Goal: Navigation & Orientation: Locate item on page

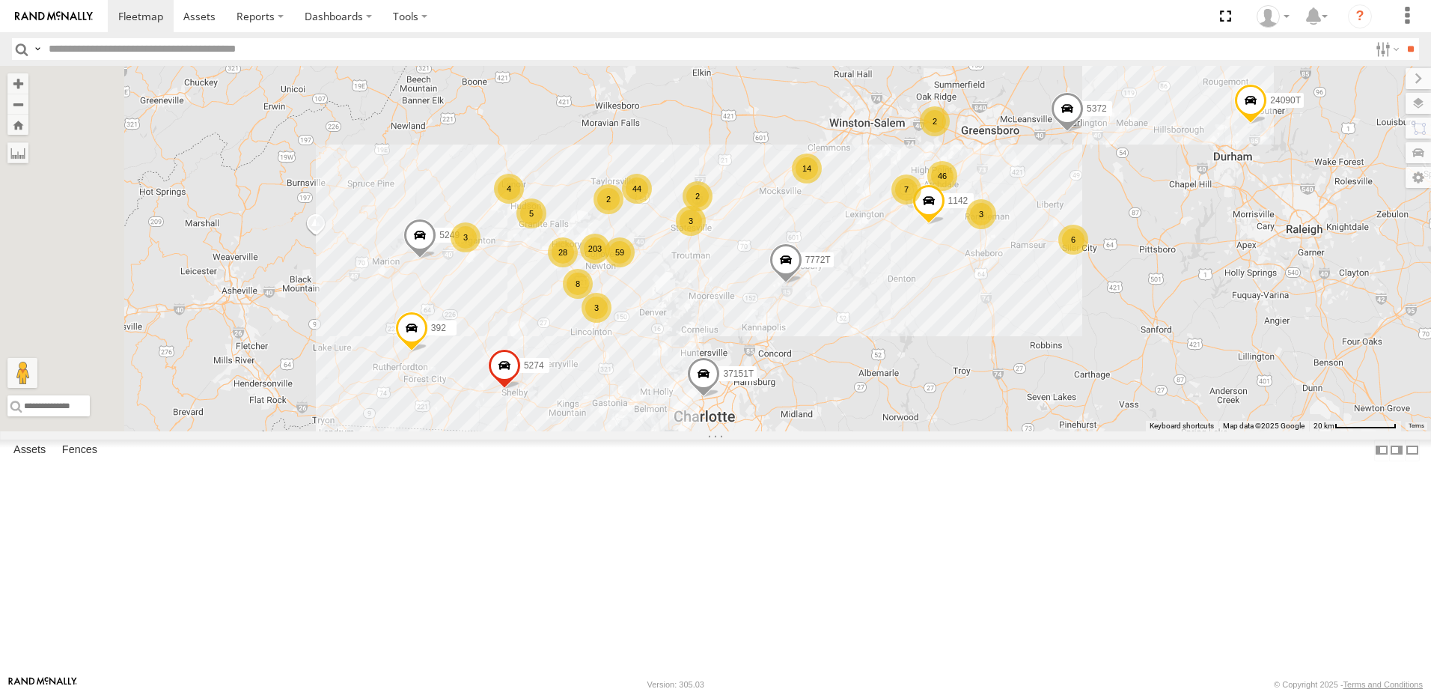
drag, startPoint x: 716, startPoint y: 355, endPoint x: 798, endPoint y: 412, distance: 99.5
click at [798, 412] on div "T3214 T1816 40061T T3207 T3205 5381-Sold T3206 37139T 5306 37129T 37118T 5236 3…" at bounding box center [715, 248] width 1431 height 365
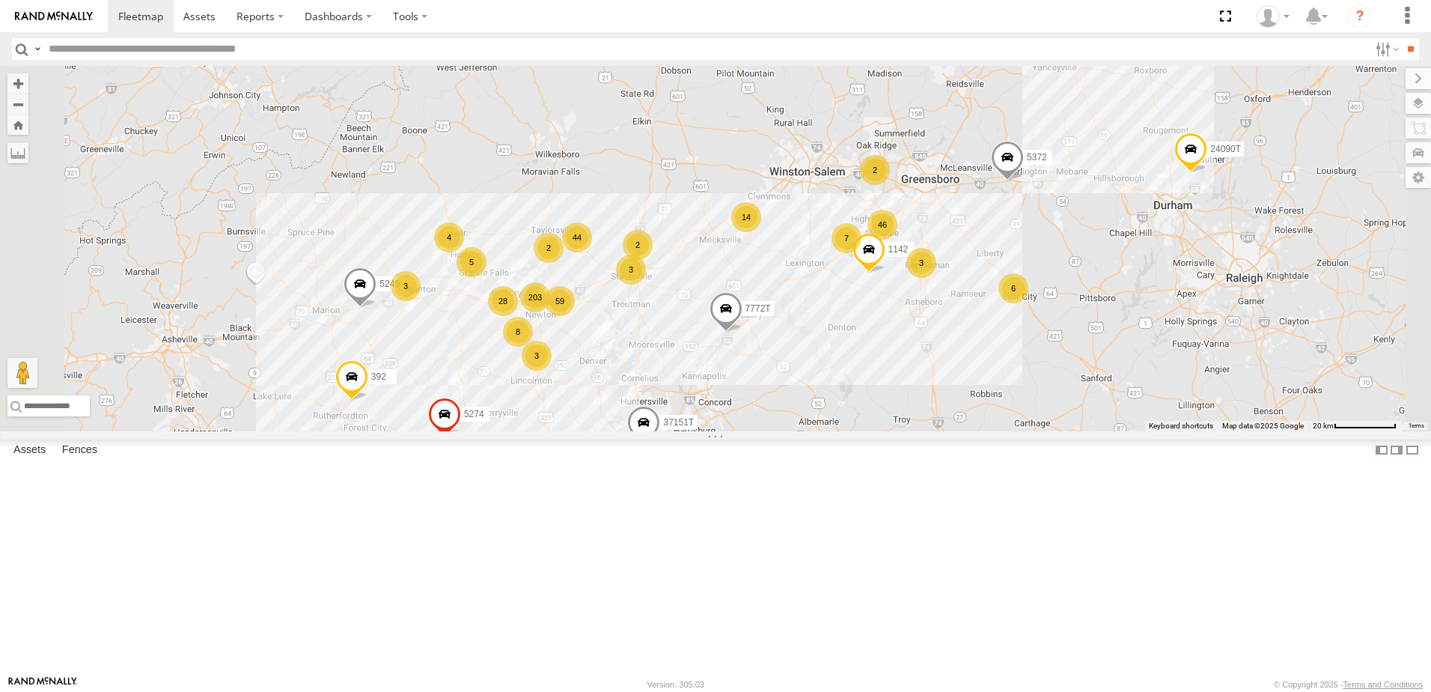
drag, startPoint x: 1168, startPoint y: 371, endPoint x: 1083, endPoint y: 433, distance: 104.9
click at [1083, 431] on div "T3214 T1816 40061T T3207 T3205 5381-Sold T3206 37139T 5306 37129T 37118T 5236 3…" at bounding box center [715, 248] width 1431 height 365
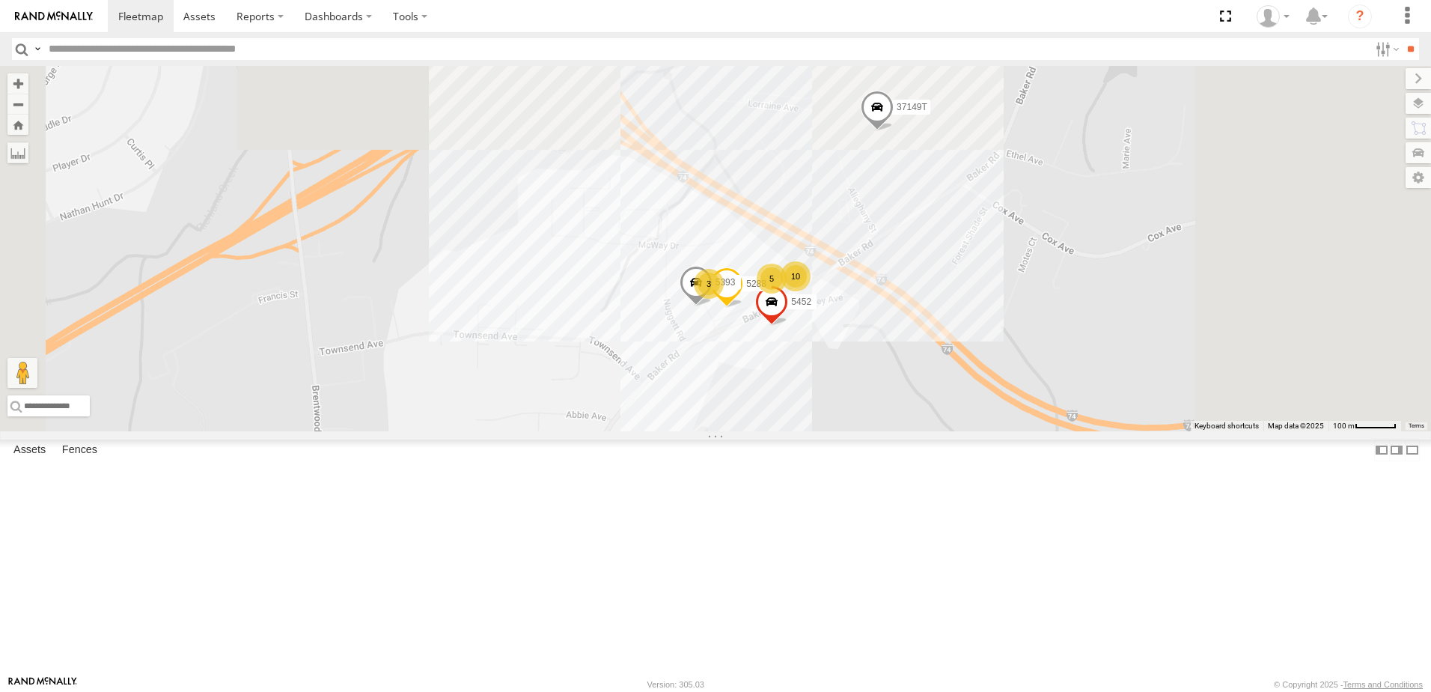
drag, startPoint x: 1116, startPoint y: 164, endPoint x: 1016, endPoint y: 414, distance: 269.4
click at [1019, 415] on div "T3214 T1816 40061T T3207 T3205 5381-Sold T3206 37139T 5306 37129T 37118T 5236 3…" at bounding box center [715, 248] width 1431 height 365
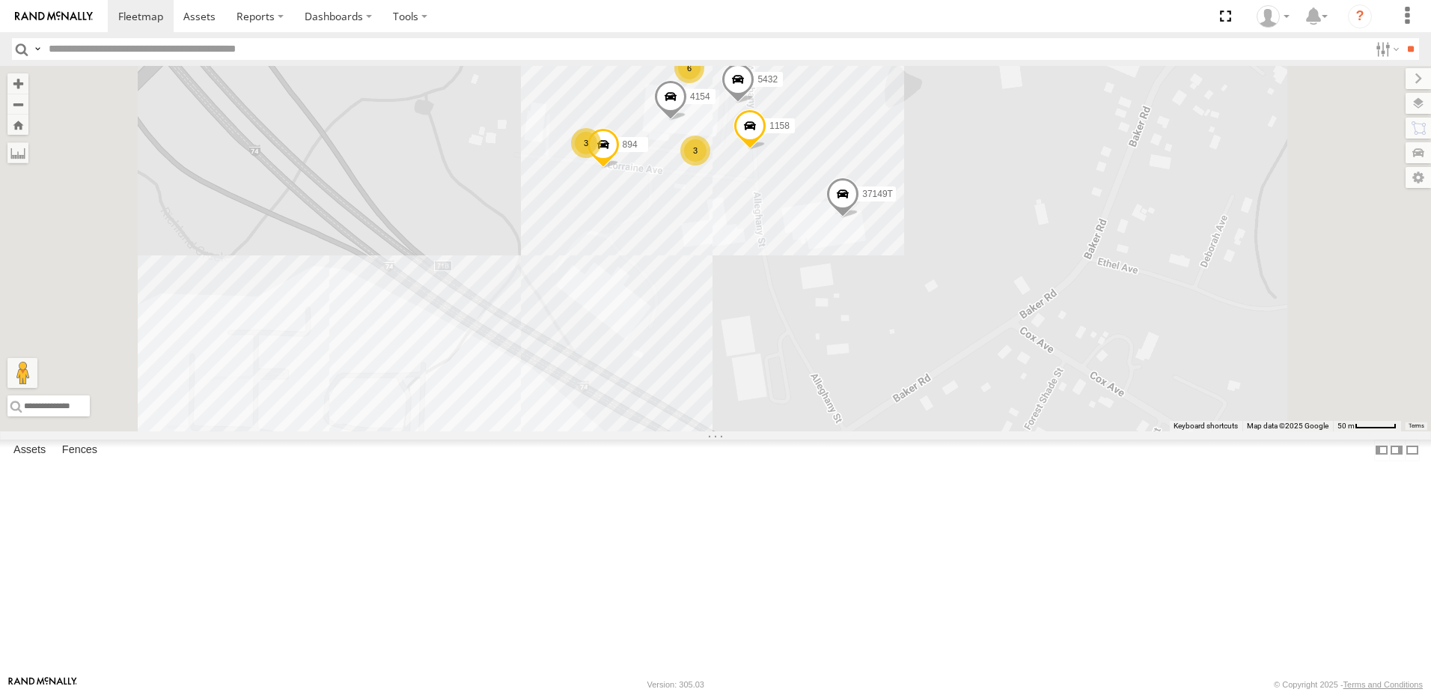
click at [1422, 105] on label at bounding box center [1418, 103] width 25 height 21
click at [0, 0] on span "Basemaps" at bounding box center [0, 0] width 0 height 0
click at [0, 0] on span "Satellite + Roadmap" at bounding box center [0, 0] width 0 height 0
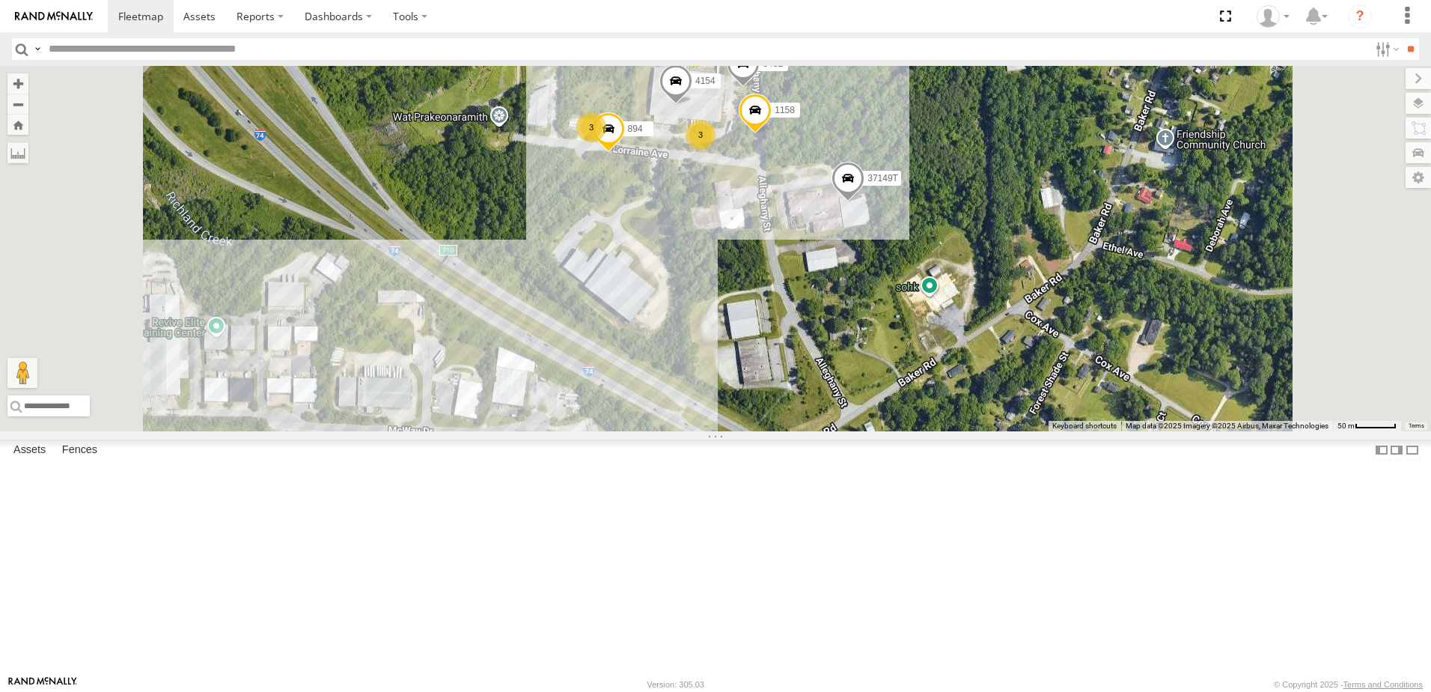
drag, startPoint x: 1137, startPoint y: 284, endPoint x: 1145, endPoint y: 241, distance: 43.5
click at [1145, 241] on div "T3214 T1816 40061T T3207 T3205 5381-Sold T3206 37139T 5306 37129T 37118T 5236 3…" at bounding box center [715, 248] width 1431 height 365
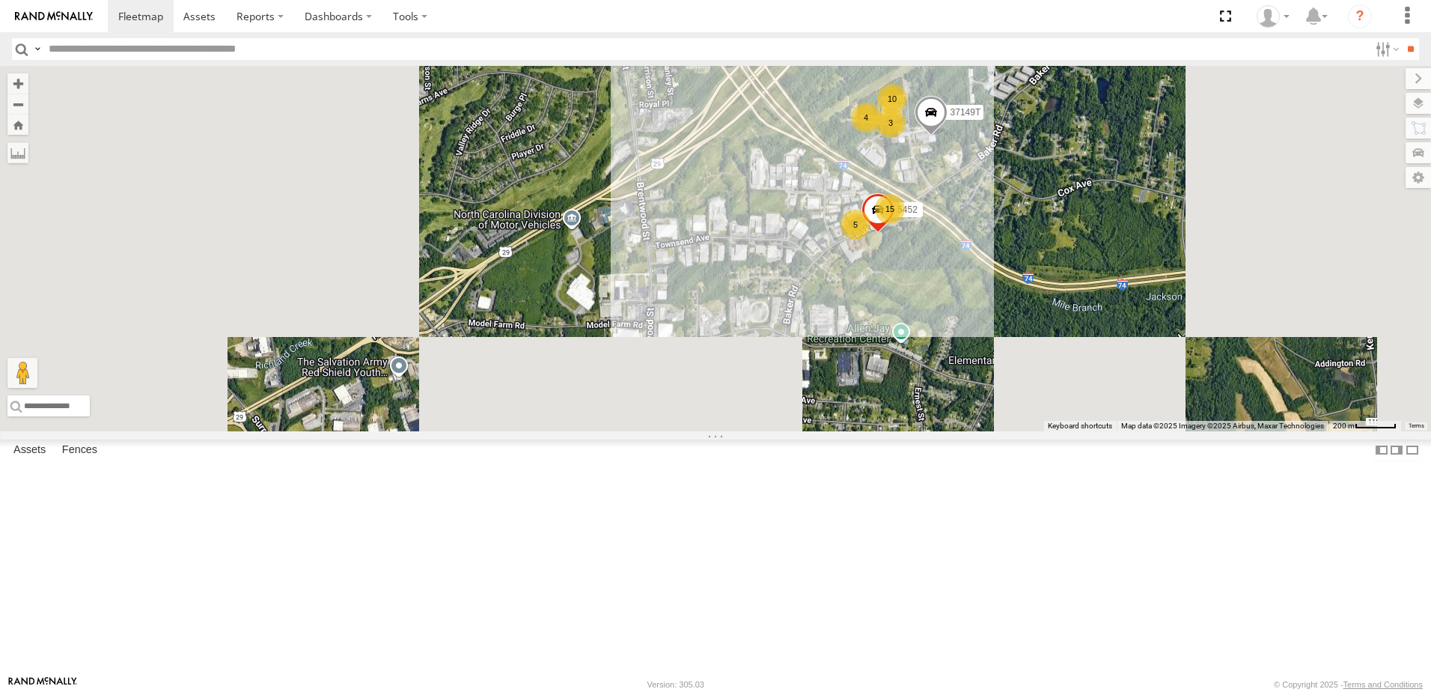
click at [0, 0] on span "Roadmap" at bounding box center [0, 0] width 0 height 0
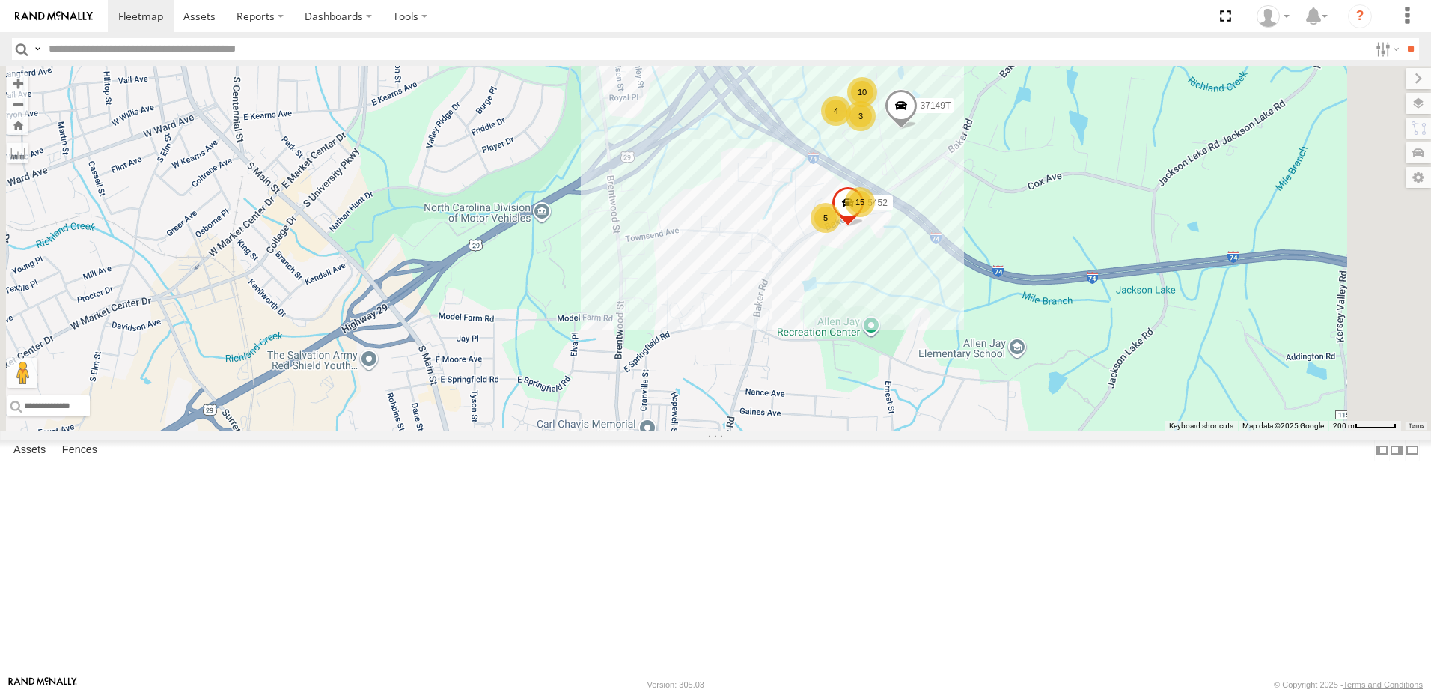
drag, startPoint x: 1176, startPoint y: 319, endPoint x: 1139, endPoint y: 311, distance: 37.4
click at [1141, 312] on div "T3214 T1816 40061T T3207 T3205 5381-Sold T3206 37139T 5306 37129T 37118T 5236 3…" at bounding box center [715, 248] width 1431 height 365
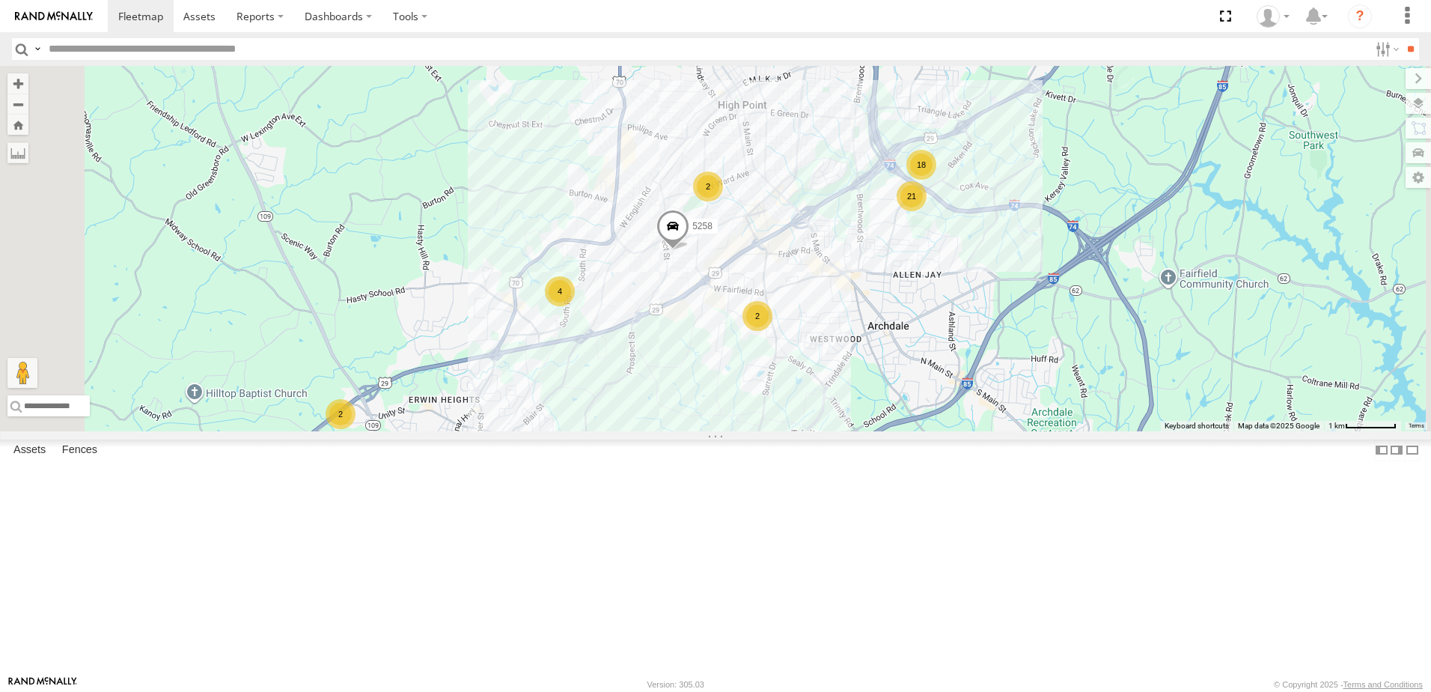
drag, startPoint x: 809, startPoint y: 501, endPoint x: 865, endPoint y: 464, distance: 67.1
click at [860, 431] on div "T3214 T1816 40061T T3207 T3205 5381-Sold T3206 37139T 5306 37129T 37118T 5236 3…" at bounding box center [715, 248] width 1431 height 365
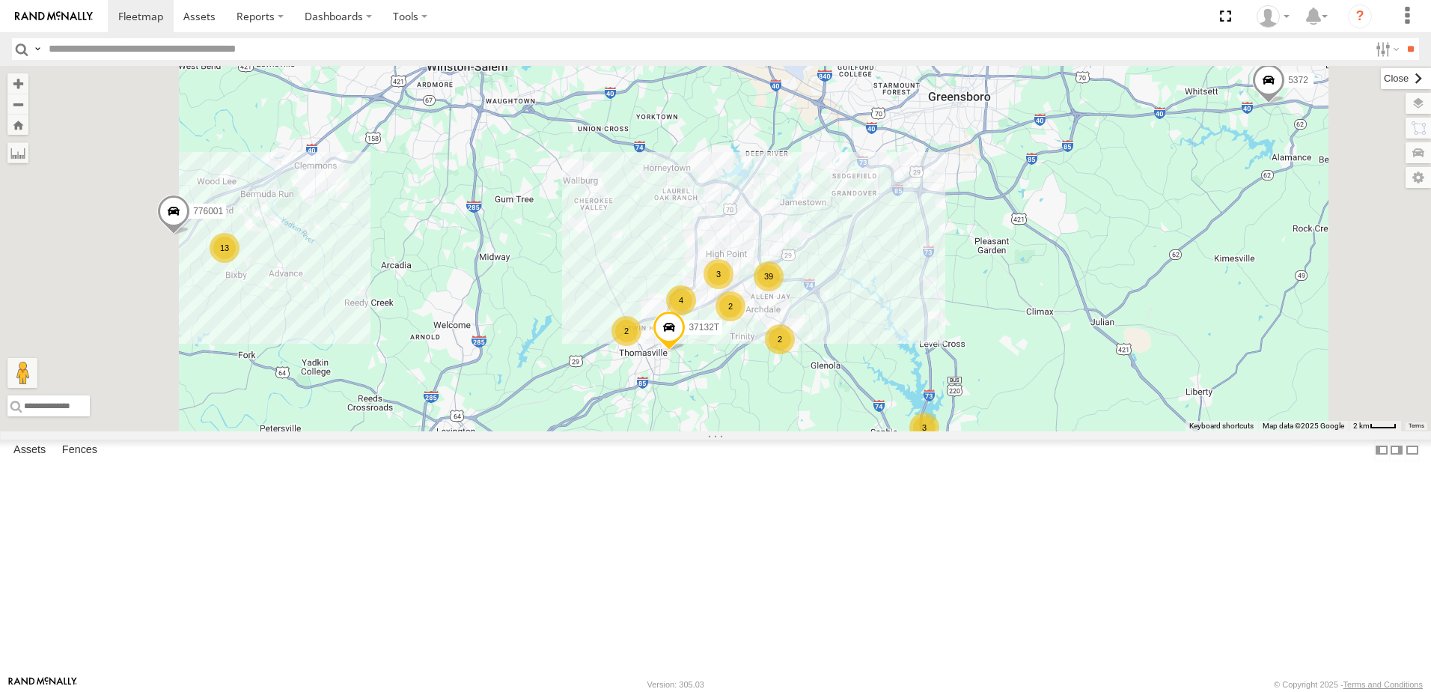
click at [1381, 74] on label at bounding box center [1406, 78] width 50 height 21
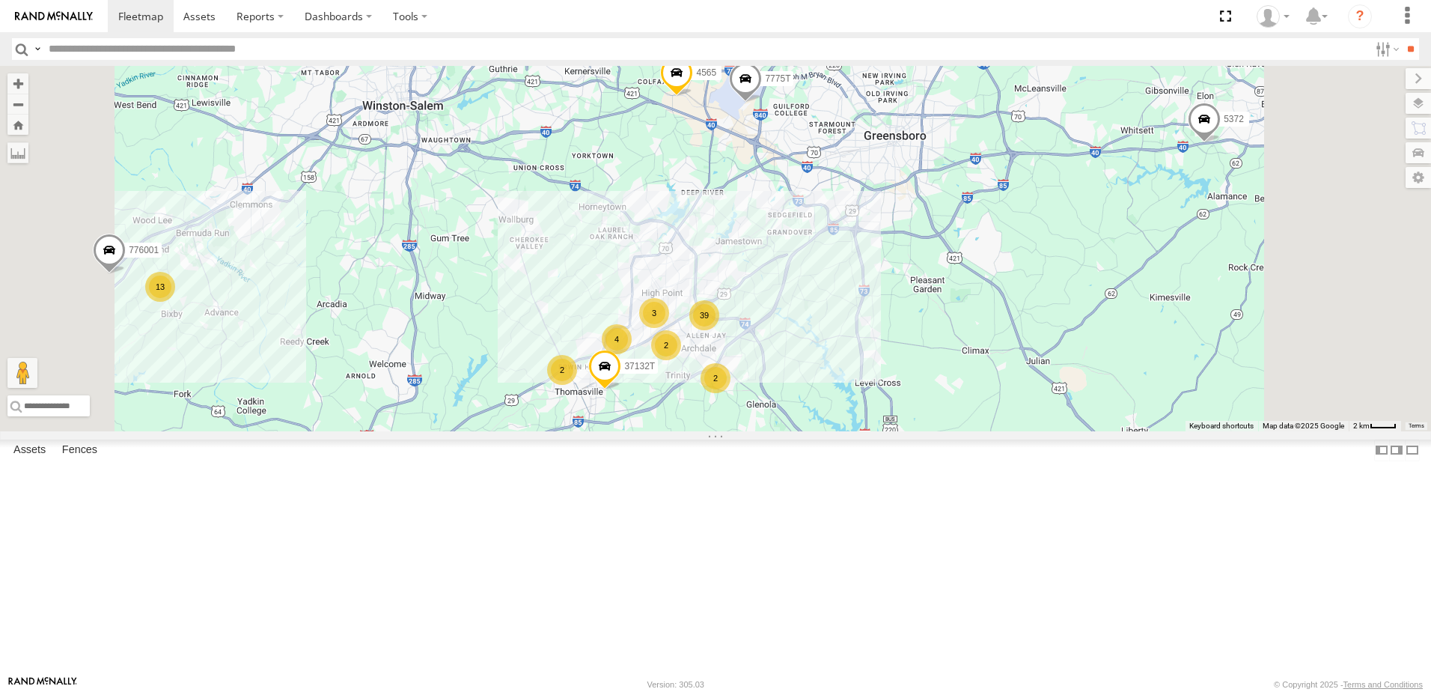
drag, startPoint x: 1105, startPoint y: 389, endPoint x: 1089, endPoint y: 397, distance: 17.4
click at [1089, 396] on div "T3214 T1816 40061T T3207 T3205 5381-Sold T3206 37139T 5306 37129T 37118T 5236 3…" at bounding box center [715, 248] width 1431 height 365
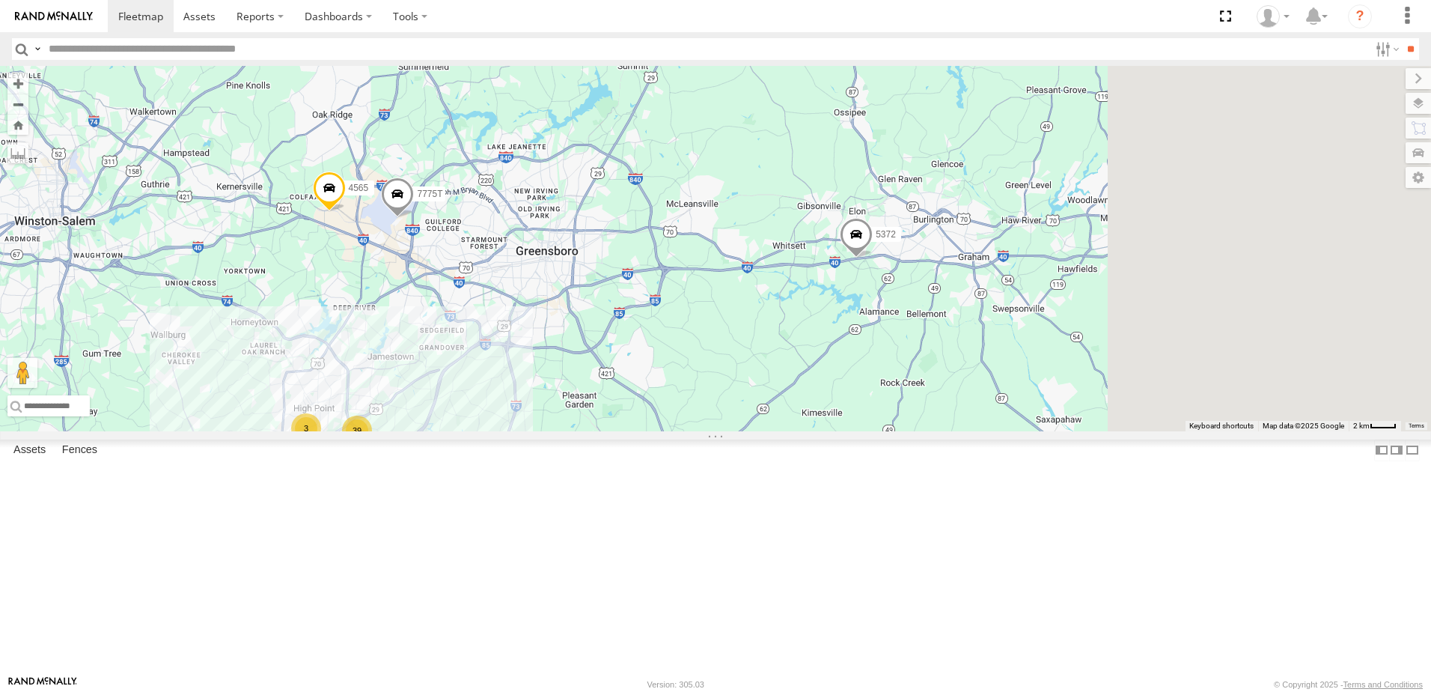
drag, startPoint x: 1257, startPoint y: 357, endPoint x: 915, endPoint y: 451, distance: 353.9
click at [915, 431] on div "T3214 T1816 40061T T3207 T3205 5381-Sold T3206 37139T 5306 37129T 37118T 5236 3…" at bounding box center [715, 248] width 1431 height 365
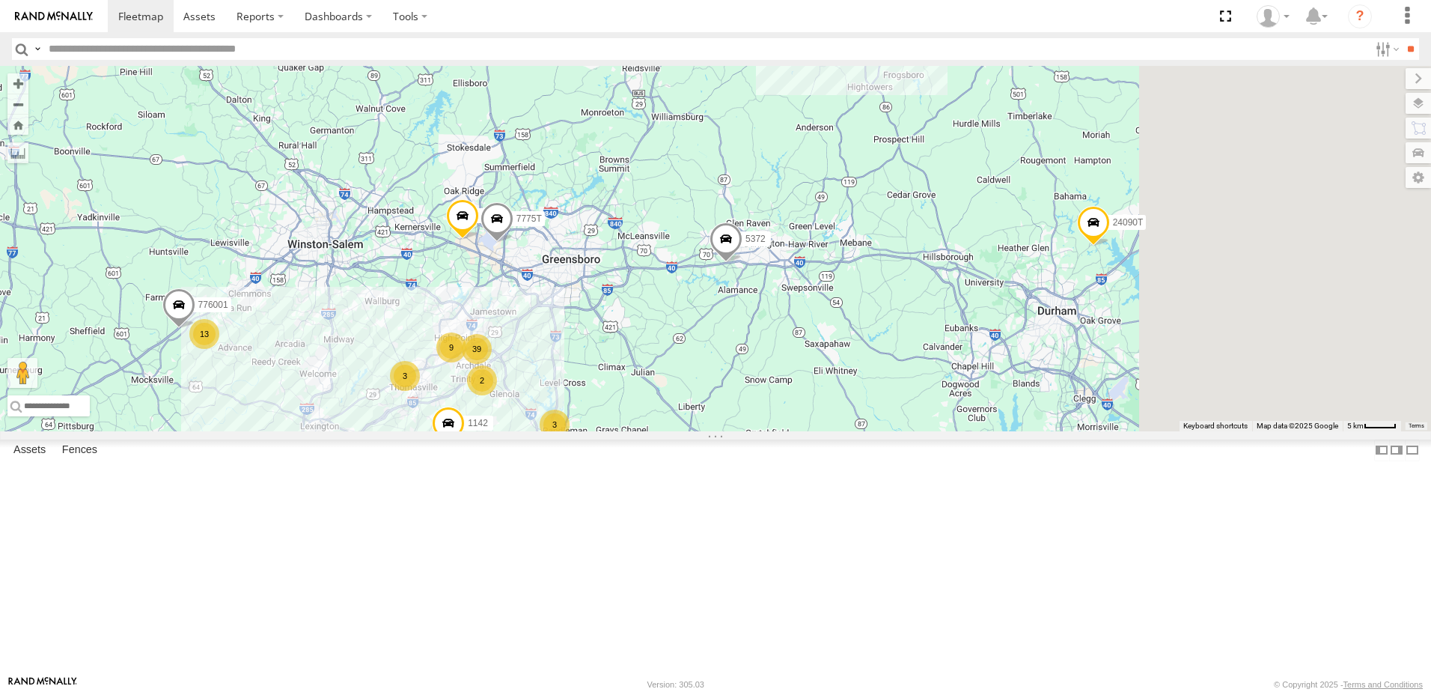
drag, startPoint x: 1189, startPoint y: 458, endPoint x: 1044, endPoint y: 444, distance: 145.9
click at [1047, 431] on div "T3214 T1816 40061T T3207 T3205 5381-Sold T3206 37139T 5306 37129T 37118T 5236 3…" at bounding box center [715, 248] width 1431 height 365
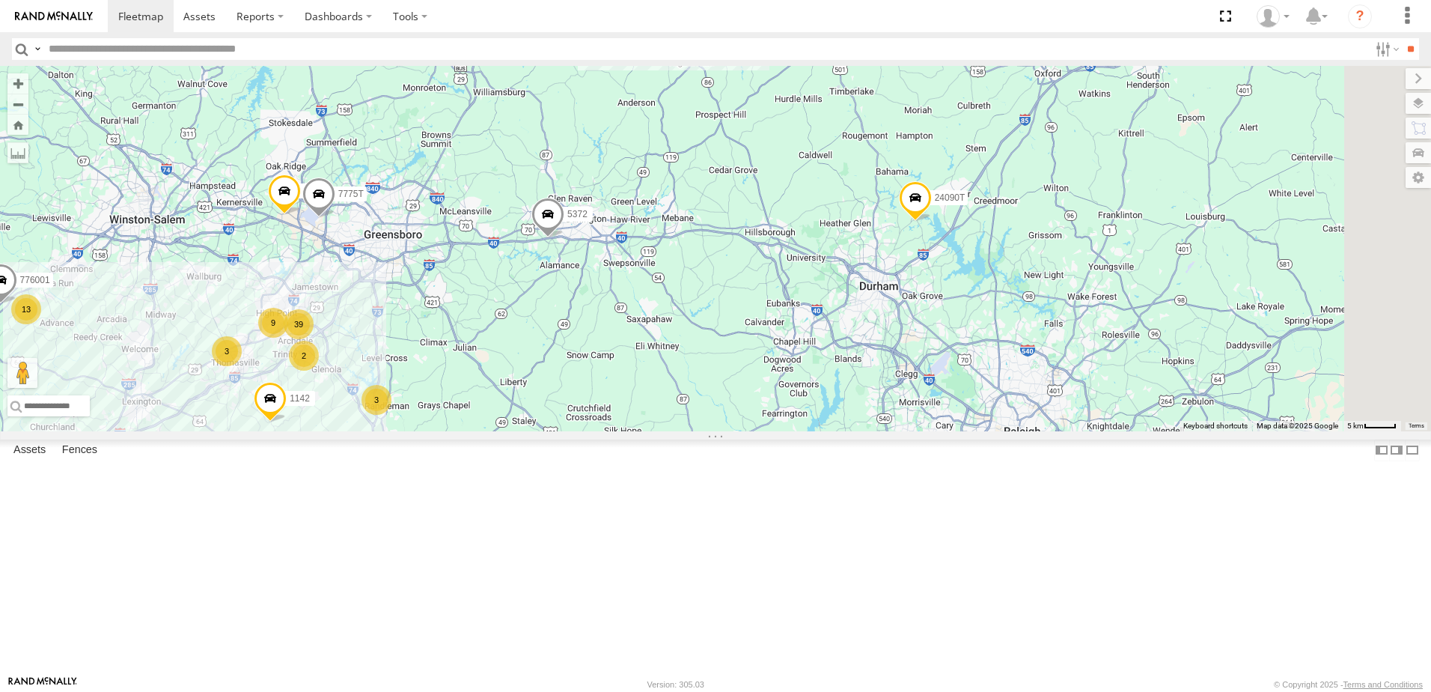
drag, startPoint x: 1189, startPoint y: 415, endPoint x: 1198, endPoint y: 335, distance: 79.8
click at [1195, 342] on div "T3214 T1816 40061T T3207 T3205 5381-Sold T3206 37139T 5306 37129T 37118T 5236 3…" at bounding box center [715, 248] width 1431 height 365
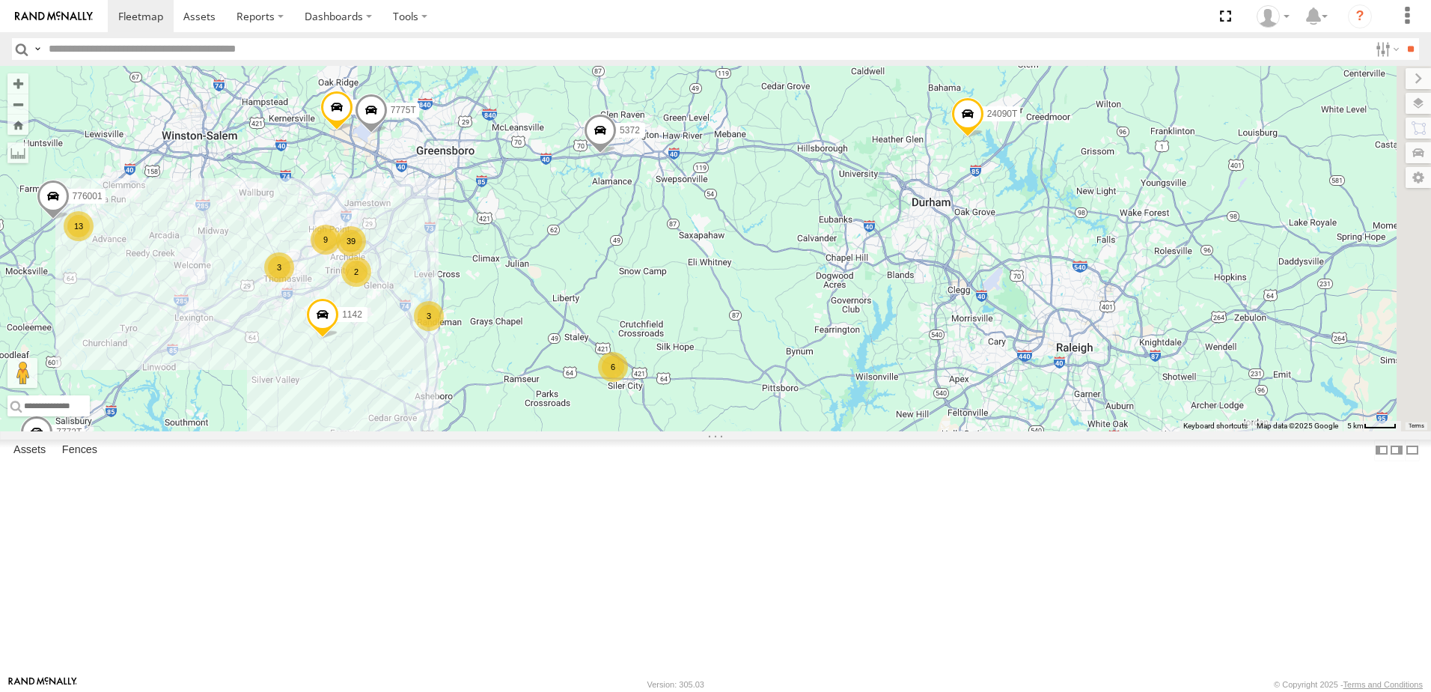
drag, startPoint x: 999, startPoint y: 470, endPoint x: 1087, endPoint y: 442, distance: 92.1
click at [1087, 431] on div "T3214 T1816 40061T T3207 T3205 5381-Sold T3206 37139T 5306 37129T 37118T 5236 3…" at bounding box center [715, 248] width 1431 height 365
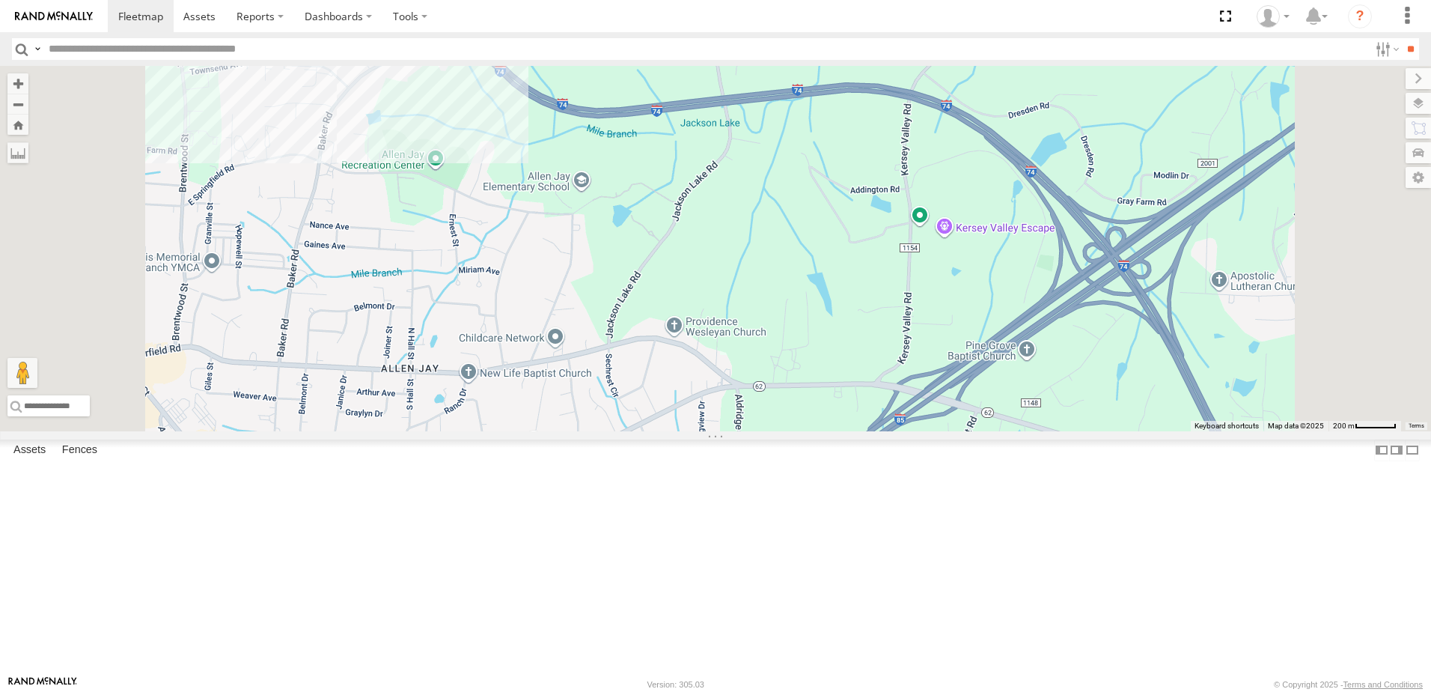
drag, startPoint x: 644, startPoint y: 199, endPoint x: 673, endPoint y: 495, distance: 297.0
click at [673, 431] on div "T3214 T1816 40061T T3207 T3205 5381-Sold T3206 37139T 5306 37129T 37118T 5236 3…" at bounding box center [715, 248] width 1431 height 365
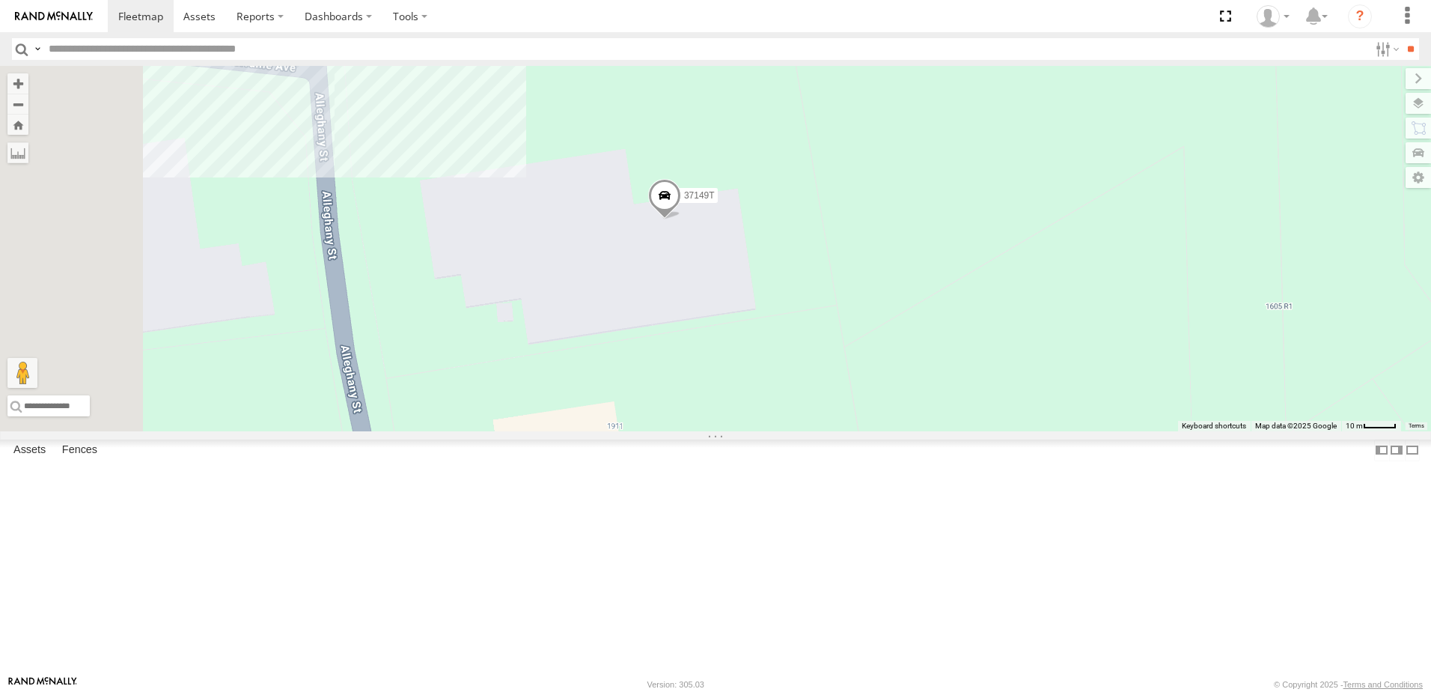
drag, startPoint x: 713, startPoint y: 472, endPoint x: 880, endPoint y: 479, distance: 167.8
click at [880, 431] on div "T3214 T1816 40061T T3207 T3205 5381-Sold T3206 37139T 5306 37129T 37118T 5236 3…" at bounding box center [715, 248] width 1431 height 365
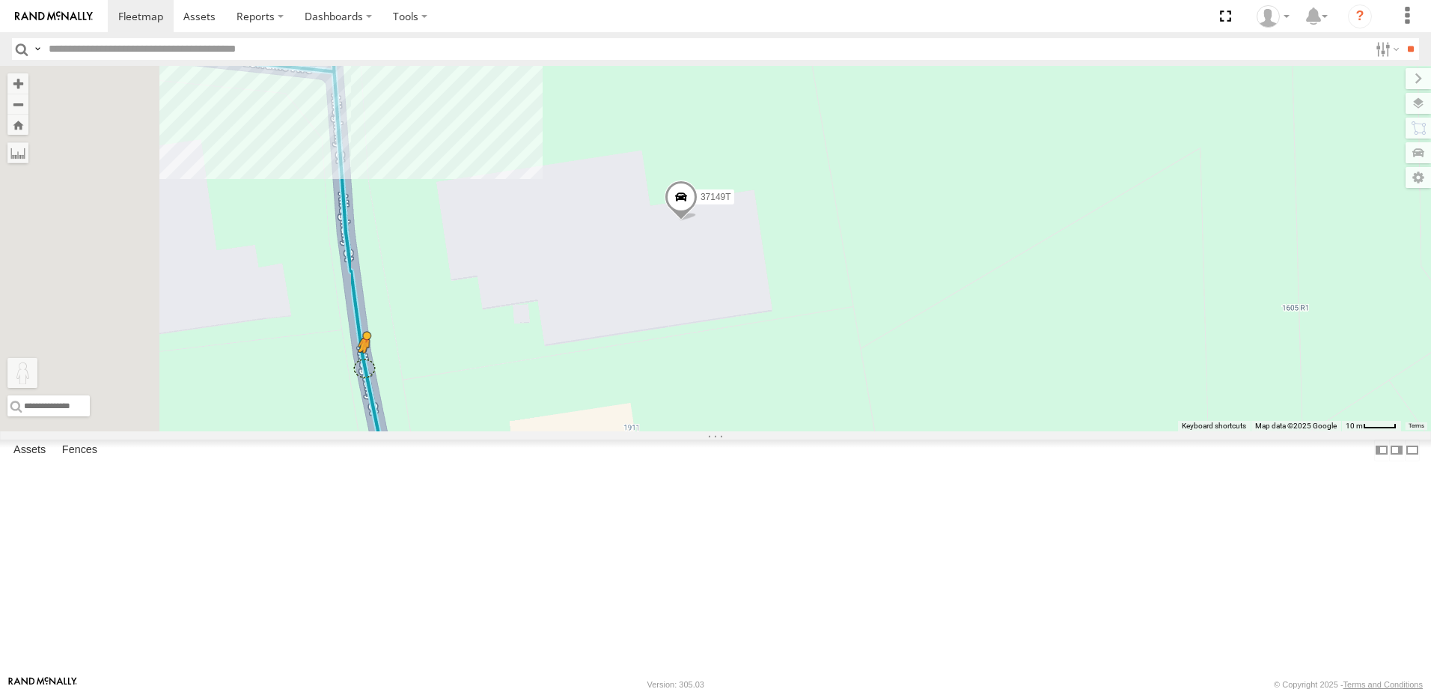
drag, startPoint x: 401, startPoint y: 616, endPoint x: 552, endPoint y: 489, distance: 197.0
click at [552, 431] on div "T3214 T1816 40061T T3207 T3205 5381-Sold T3206 37139T 5306 37129T 37118T 5236 3…" at bounding box center [715, 248] width 1431 height 365
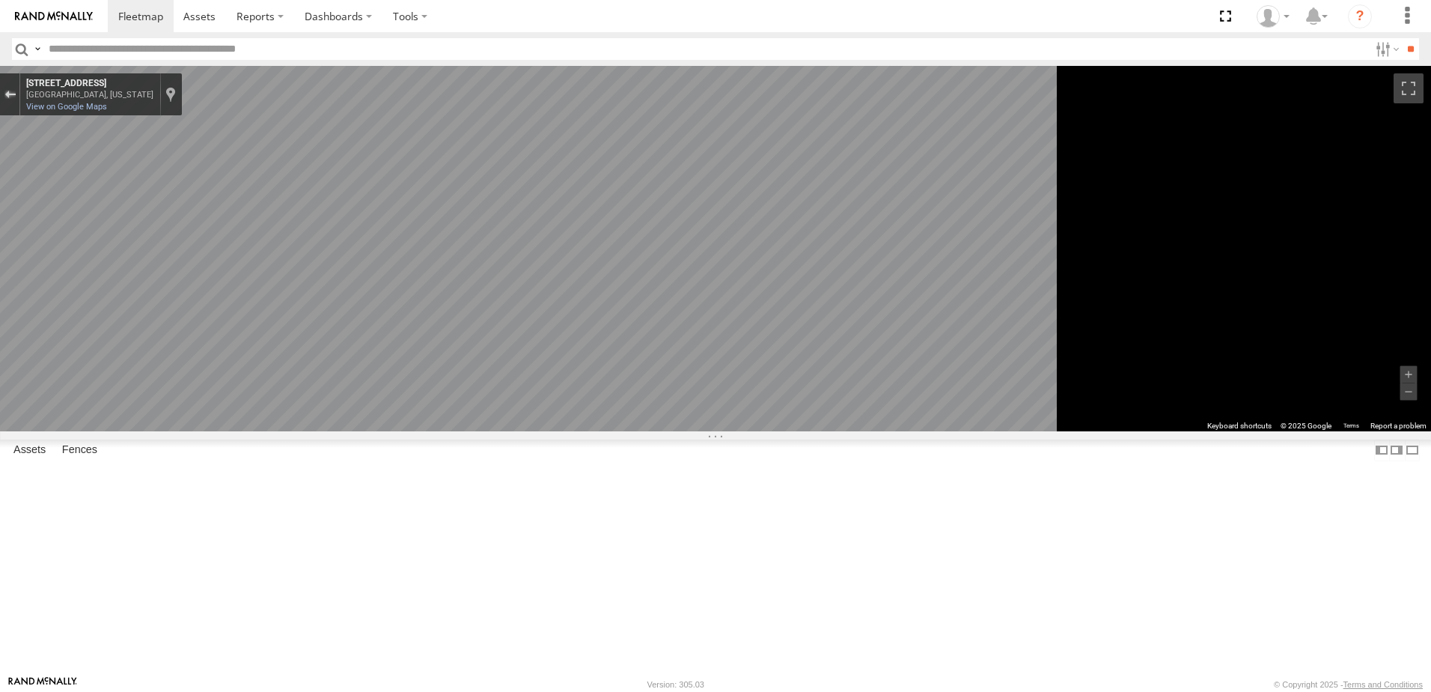
drag, startPoint x: 382, startPoint y: 93, endPoint x: 390, endPoint y: 129, distance: 37.4
click at [16, 93] on div "Exit the Street View" at bounding box center [9, 94] width 11 height 9
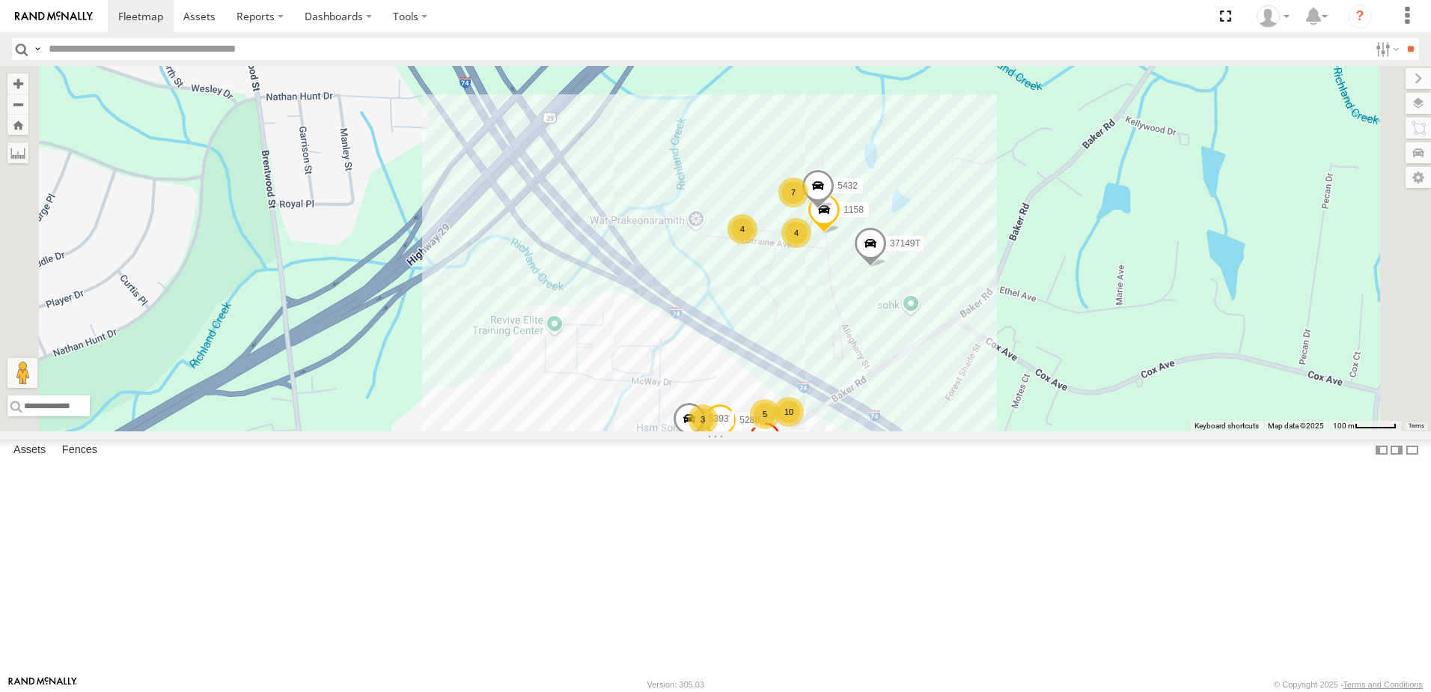
drag, startPoint x: 664, startPoint y: 477, endPoint x: 677, endPoint y: 457, distance: 23.9
click at [677, 431] on div "T3214 T1816 40061T T3207 T3205 5381-Sold T3206 37139T 5306 37129T 37118T 5236 3…" at bounding box center [715, 248] width 1431 height 365
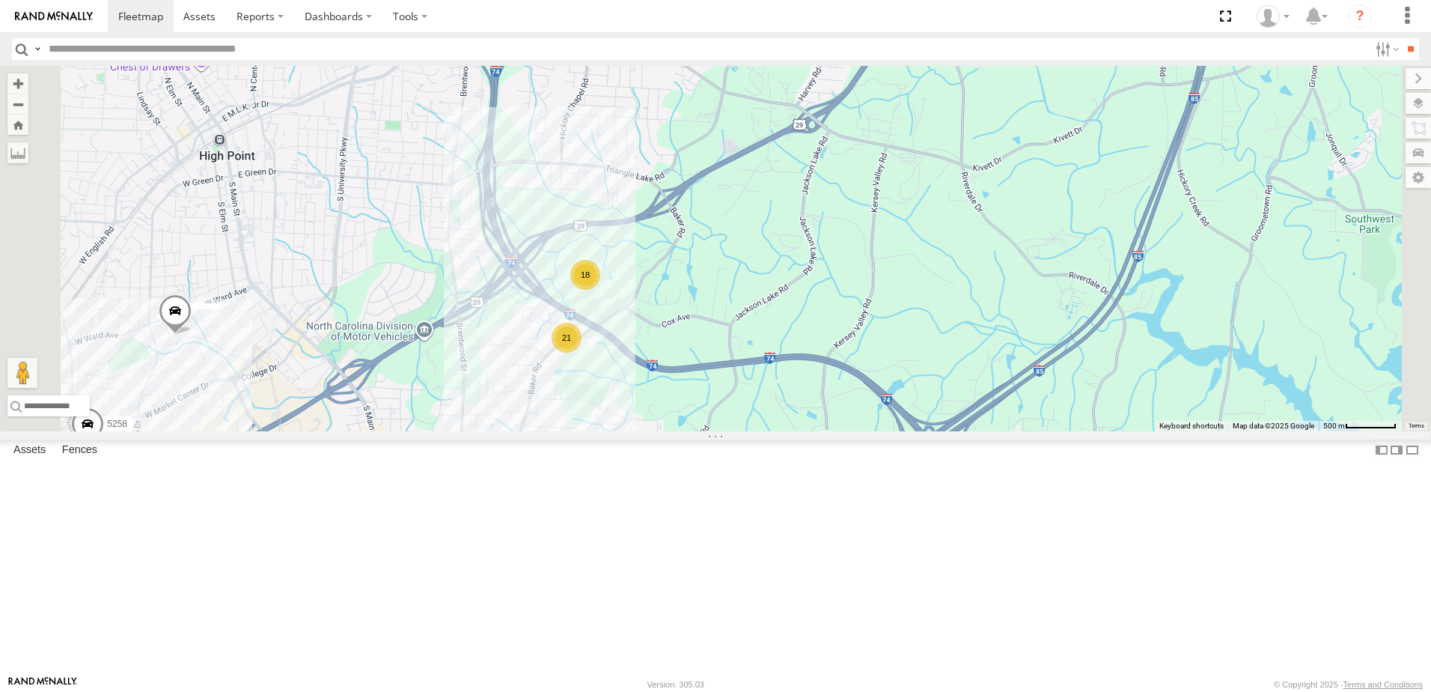
drag, startPoint x: 922, startPoint y: 524, endPoint x: 1013, endPoint y: 436, distance: 127.0
click at [975, 431] on div "T3214 T1816 40061T T3207 T3205 5381-Sold T3206 37139T 5306 37129T 37118T 5236 3…" at bounding box center [715, 248] width 1431 height 365
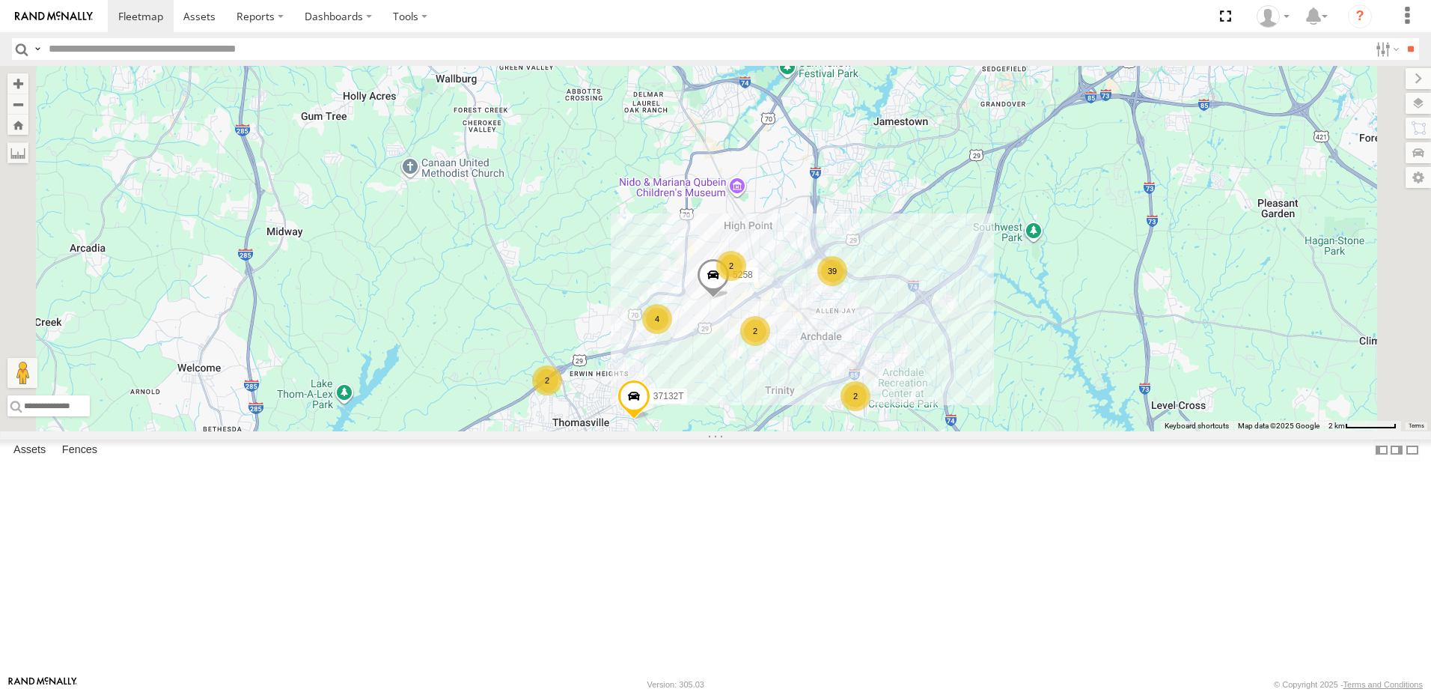
drag, startPoint x: 571, startPoint y: 462, endPoint x: 731, endPoint y: 387, distance: 176.1
click at [692, 397] on div "T3214 T1816 40061T T3207 T3205 5381-Sold T3206 37139T 5306 37129T 37118T 5236 3…" at bounding box center [715, 248] width 1431 height 365
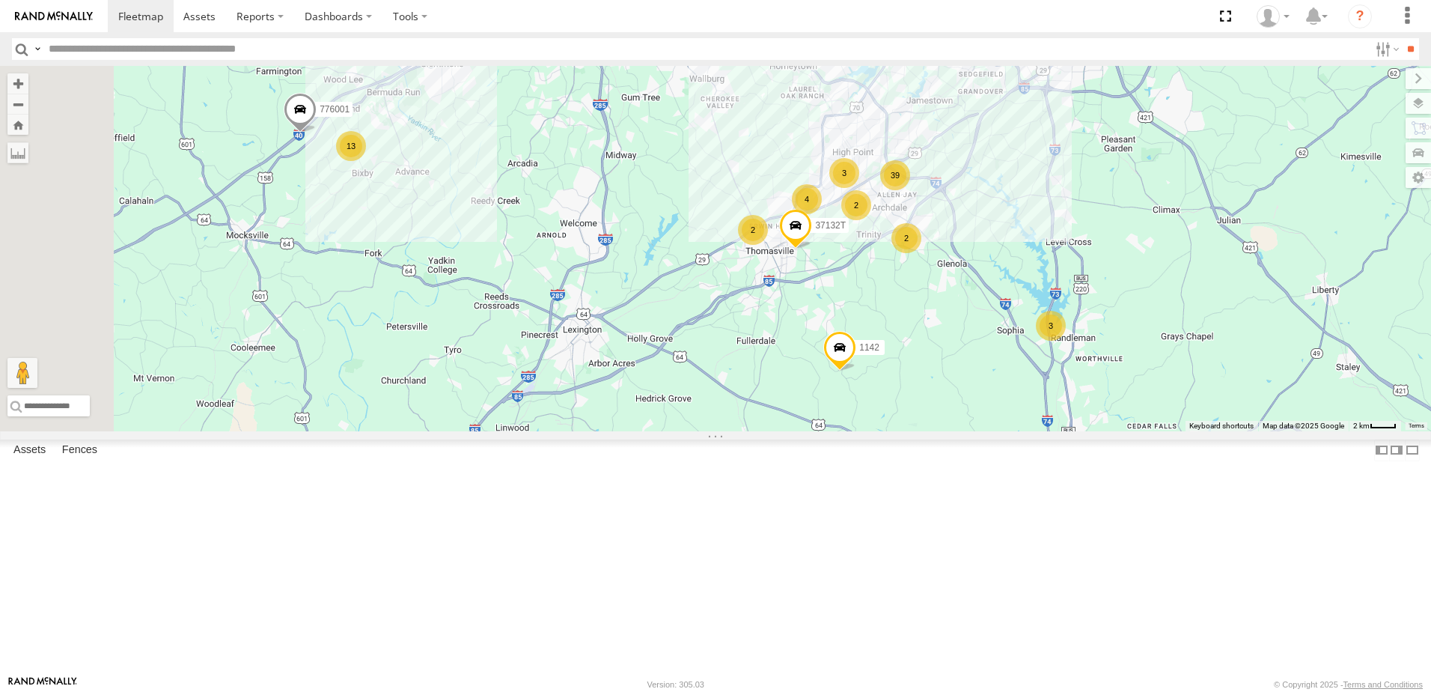
drag, startPoint x: 561, startPoint y: 438, endPoint x: 671, endPoint y: 412, distance: 113.1
click at [671, 412] on div "T3214 T1816 40061T T3207 T3205 5381-Sold T3206 37139T 5306 37129T 37118T 5236 3…" at bounding box center [715, 248] width 1431 height 365
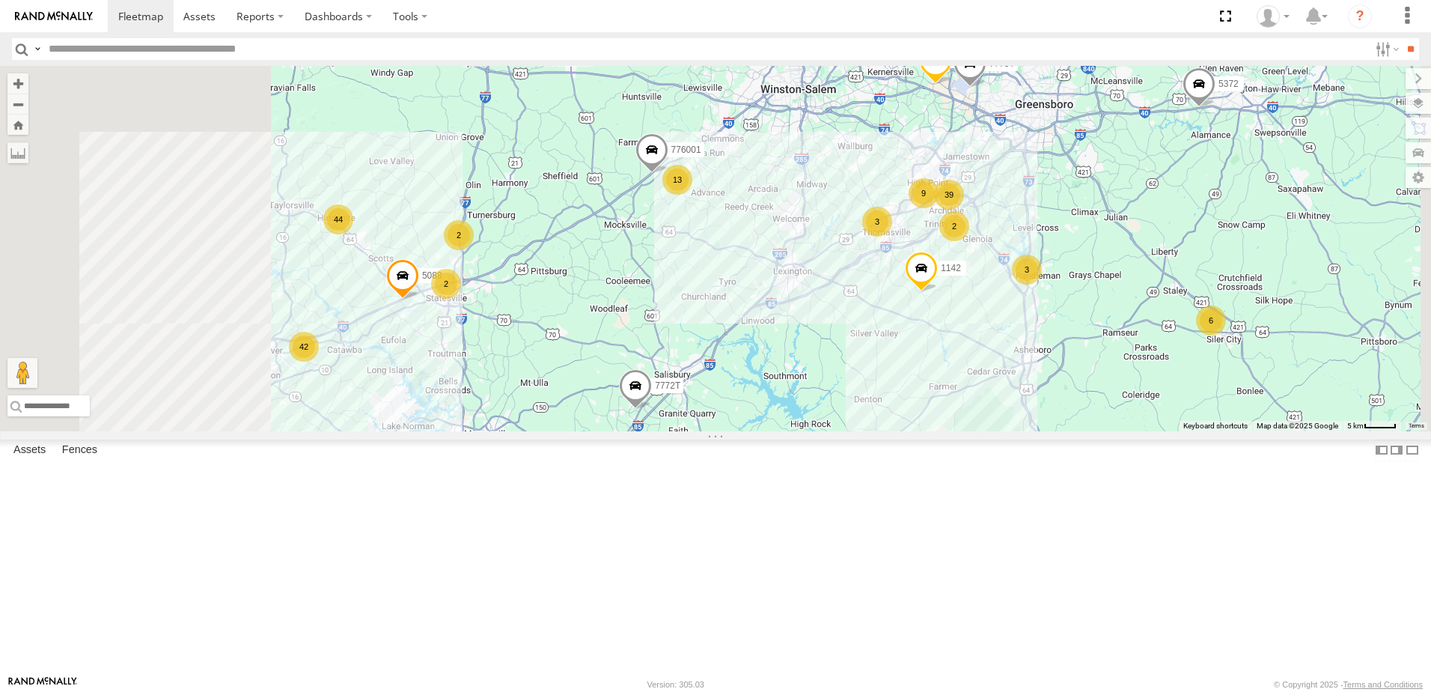
drag, startPoint x: 600, startPoint y: 433, endPoint x: 761, endPoint y: 418, distance: 162.4
click at [760, 418] on div "T3214 T1816 40061T T3207 T3205 5381-Sold T3206 37139T 5306 37129T 37118T 5236 3…" at bounding box center [715, 248] width 1431 height 365
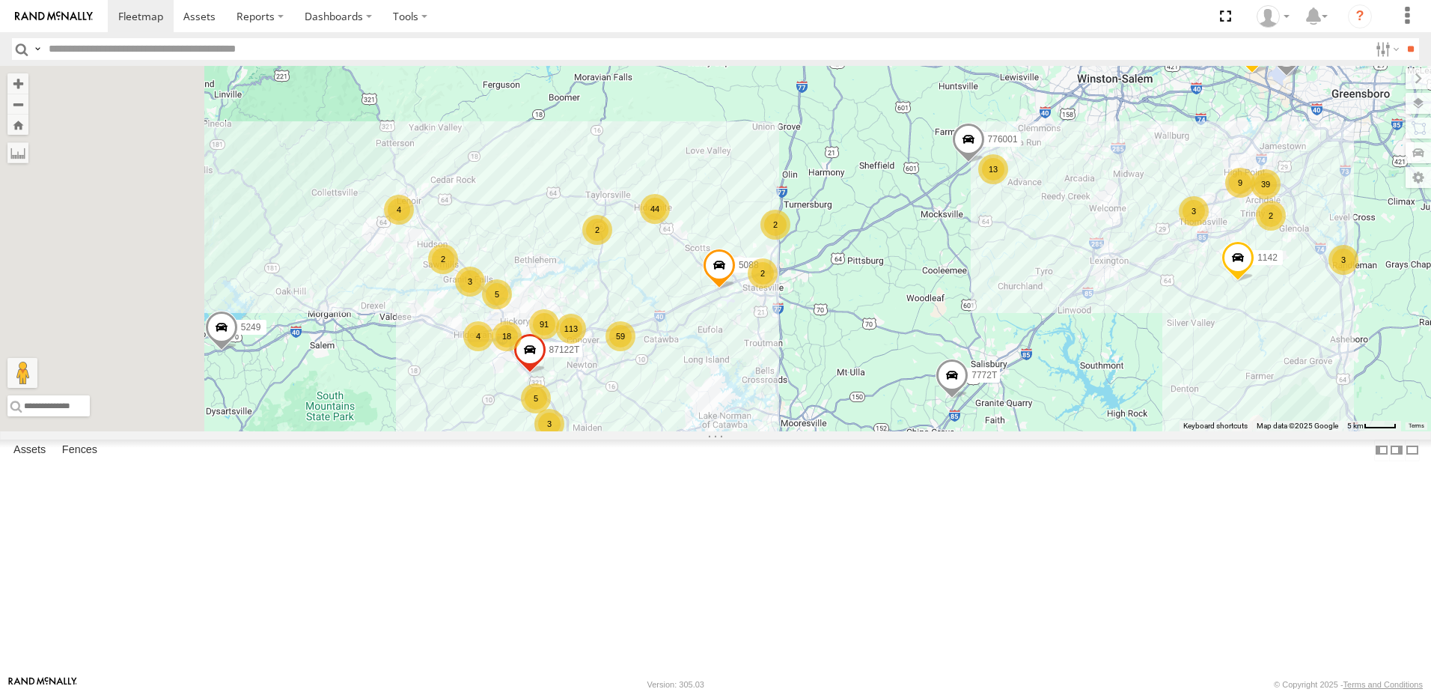
drag, startPoint x: 543, startPoint y: 385, endPoint x: 716, endPoint y: 398, distance: 173.4
click at [723, 388] on div "T3214 T1816 40061T T3207 T3205 5381-Sold T3206 37139T 5306 37129T 37118T 5236 3…" at bounding box center [715, 248] width 1431 height 365
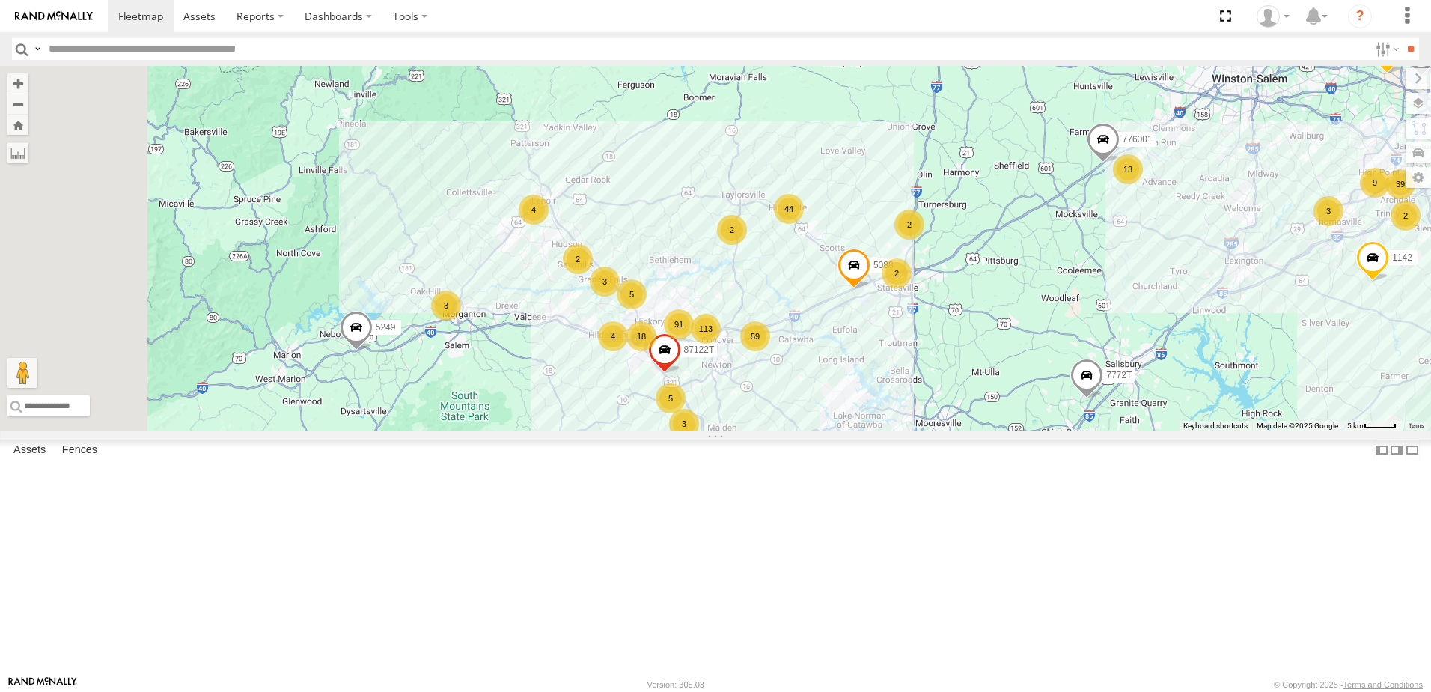
drag, startPoint x: 569, startPoint y: 380, endPoint x: 782, endPoint y: 382, distance: 213.3
click at [759, 380] on div "T3214 T1816 40061T T3207 T3205 5381-Sold T3206 37139T 5306 37129T 37118T 5236 3…" at bounding box center [715, 248] width 1431 height 365
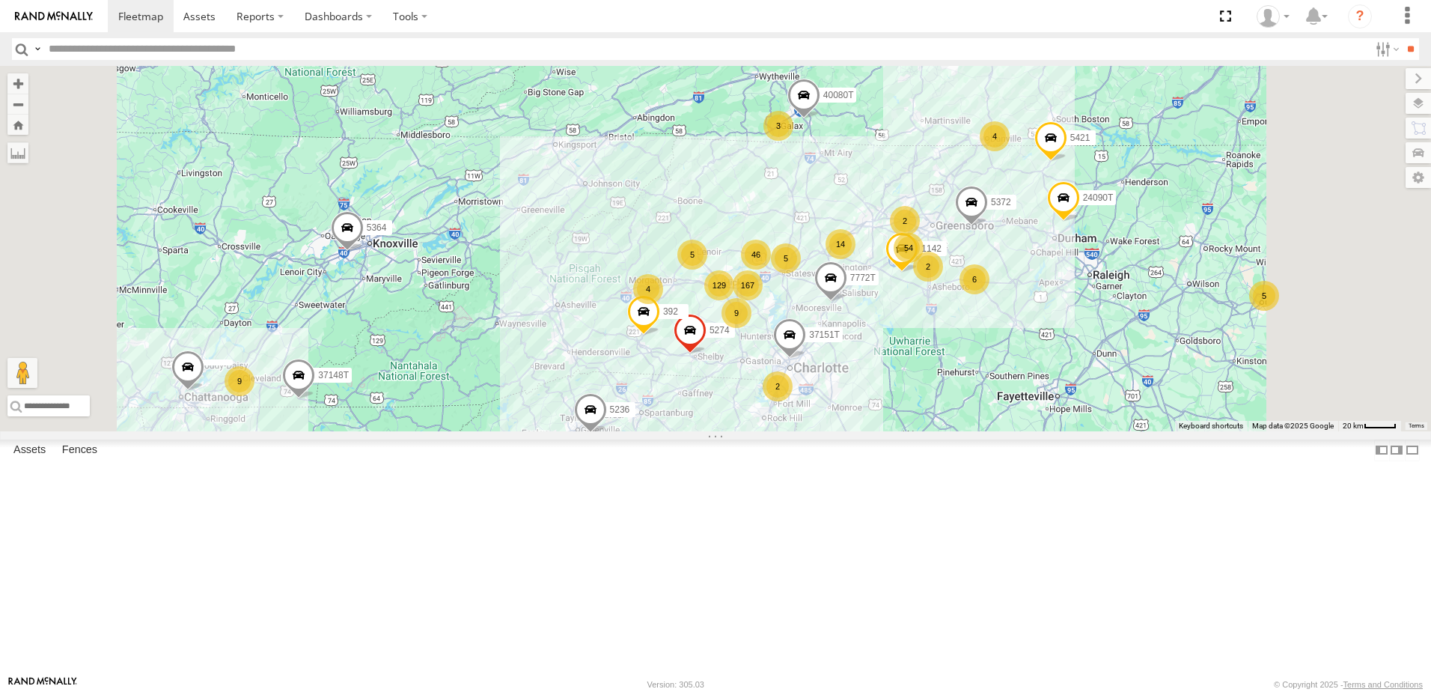
drag, startPoint x: 629, startPoint y: 491, endPoint x: 897, endPoint y: 466, distance: 268.3
click at [847, 431] on div "T3214 T1816 40061T T3207 T3205 5381-Sold T3206 37139T 5306 37129T 37118T 5236 3…" at bounding box center [715, 248] width 1431 height 365
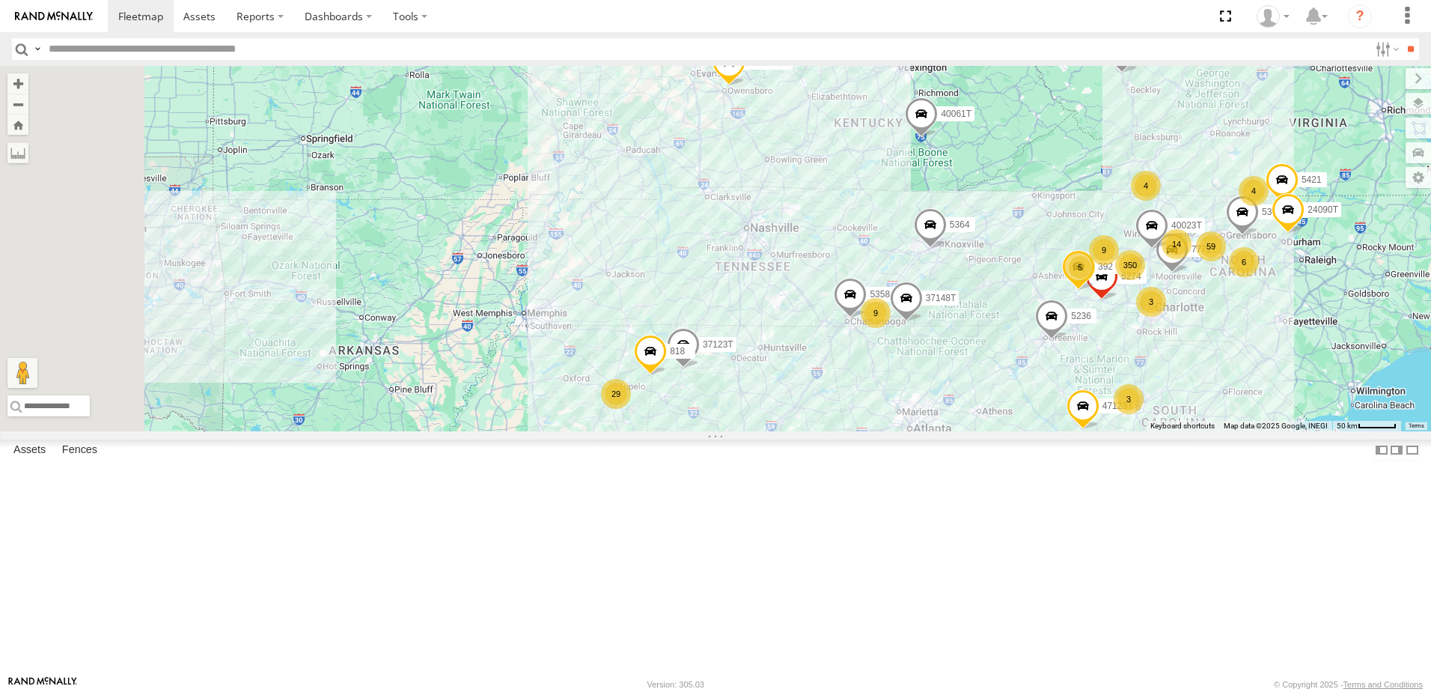
drag, startPoint x: 633, startPoint y: 448, endPoint x: 889, endPoint y: 396, distance: 261.1
click at [882, 398] on div "T3214 T1816 40061T T3207 T3205 5381-Sold T3206 37139T 5306 37129T 37118T 5236 3…" at bounding box center [715, 248] width 1431 height 365
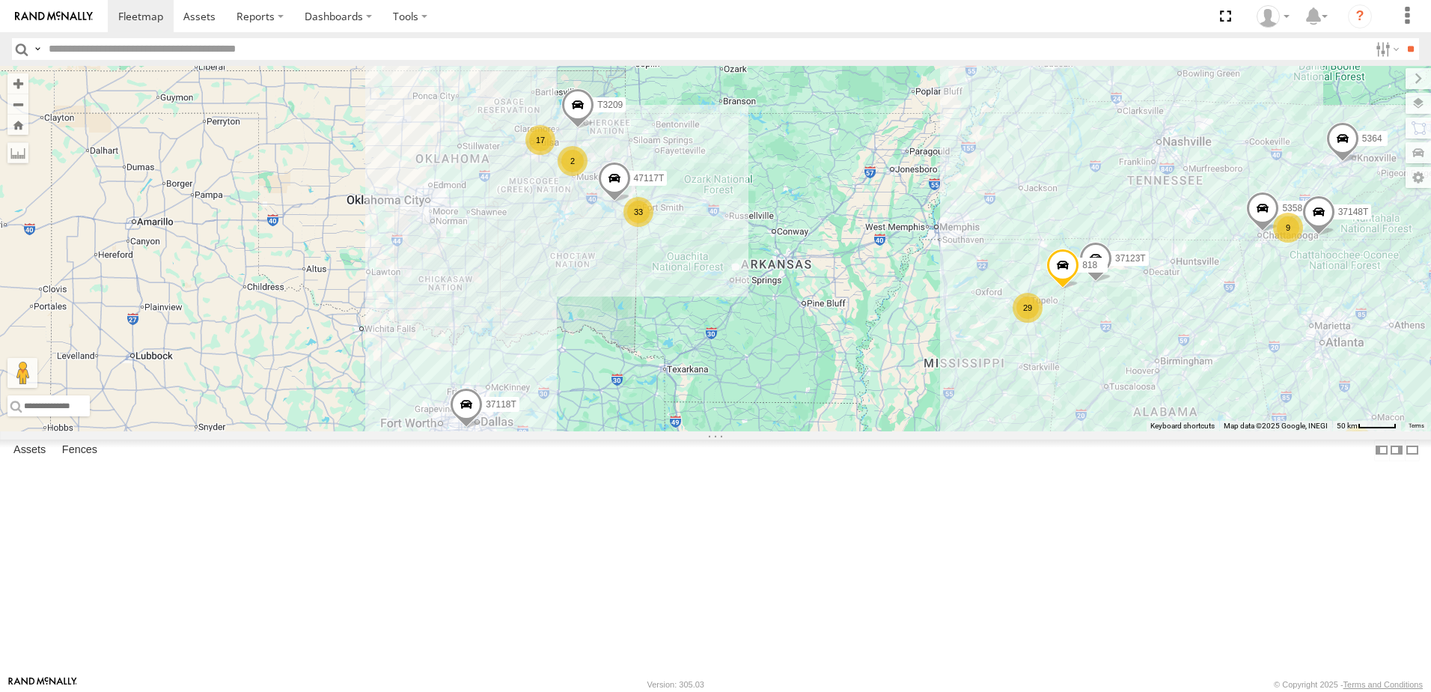
drag, startPoint x: 772, startPoint y: 407, endPoint x: 753, endPoint y: 406, distance: 19.5
click at [753, 406] on div "T3214 T1816 40061T T3207 T3205 5381-Sold T3206 37139T 5306 37129T 37118T 5236 3…" at bounding box center [715, 248] width 1431 height 365
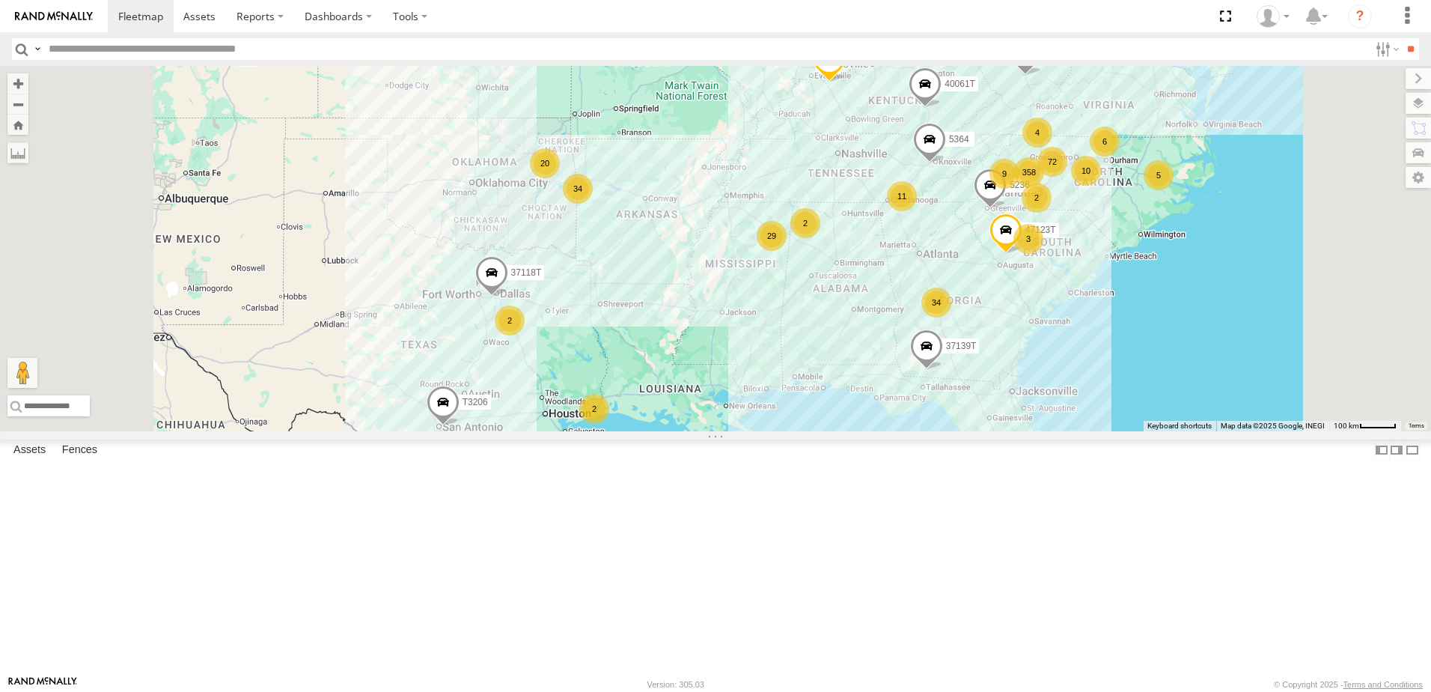
drag, startPoint x: 847, startPoint y: 514, endPoint x: 866, endPoint y: 475, distance: 43.9
click at [866, 431] on div "T3214 T1816 40061T T3207 T3205 5381-Sold T3206 37139T 5306 37129T 37118T 5236 3…" at bounding box center [715, 248] width 1431 height 365
